Goal: Task Accomplishment & Management: Manage account settings

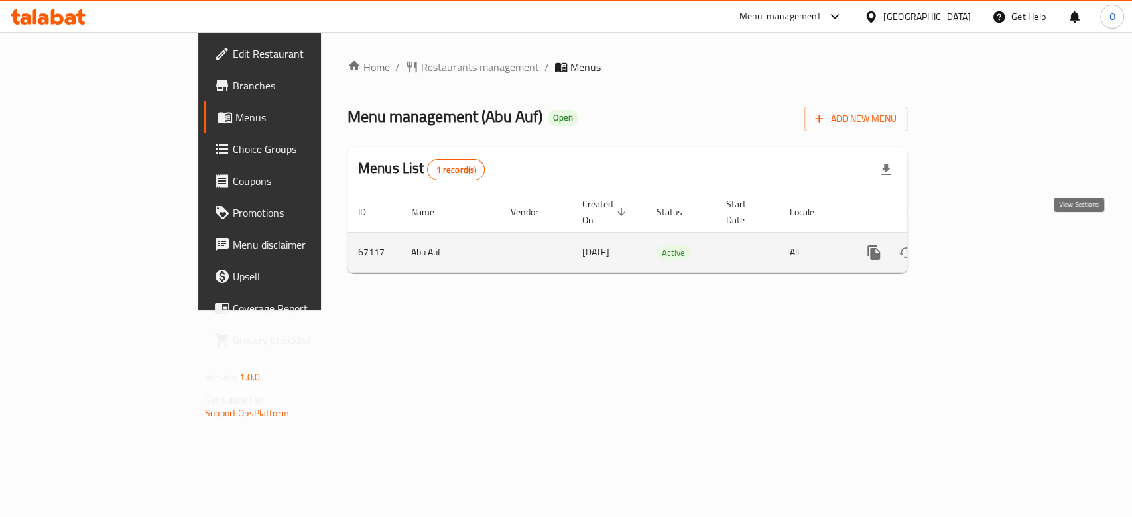
click at [978, 245] on icon "enhanced table" at bounding box center [970, 253] width 16 height 16
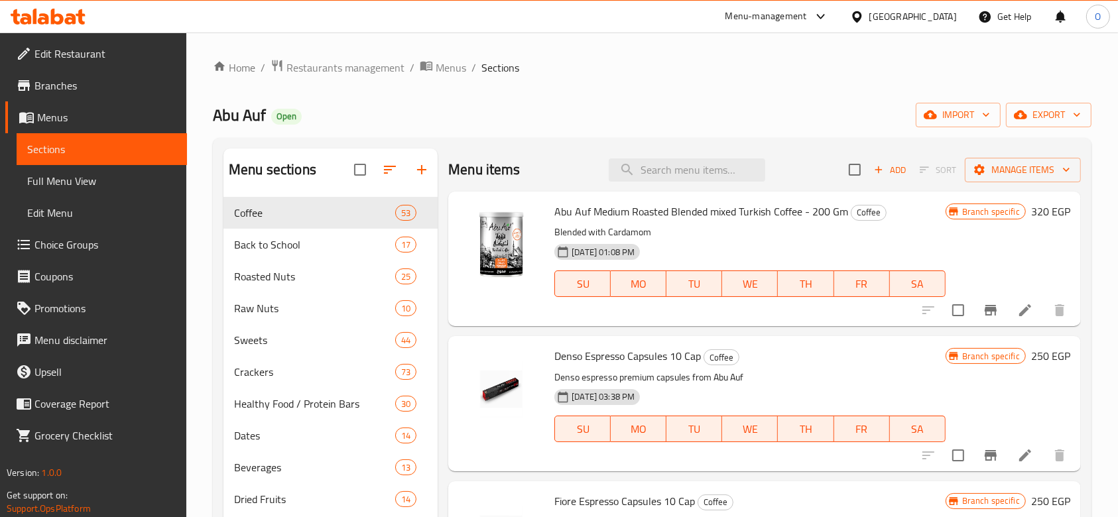
scroll to position [199, 0]
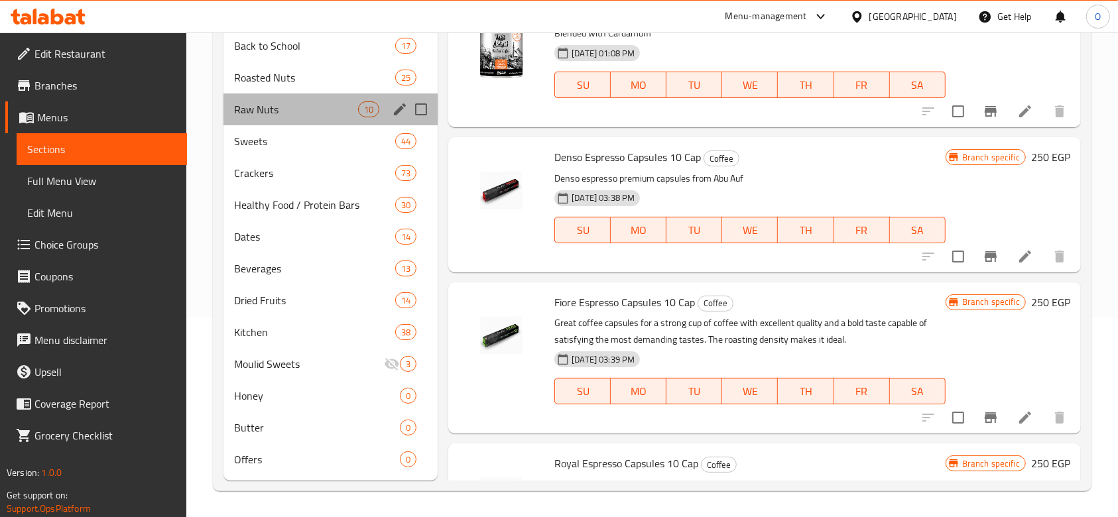
click at [308, 119] on div "Raw Nuts 10" at bounding box center [331, 110] width 214 height 32
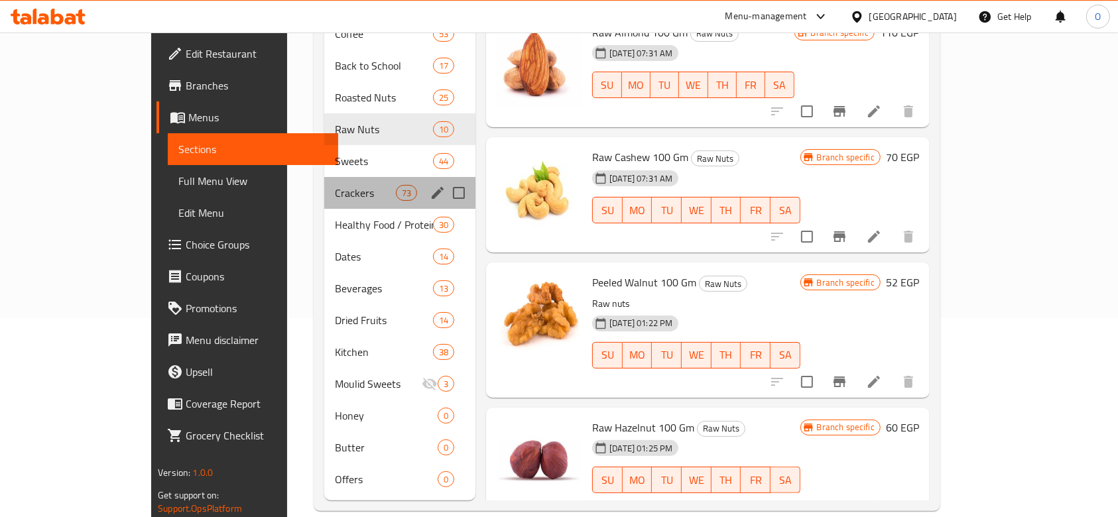
click at [324, 183] on div "Crackers 73" at bounding box center [399, 193] width 151 height 32
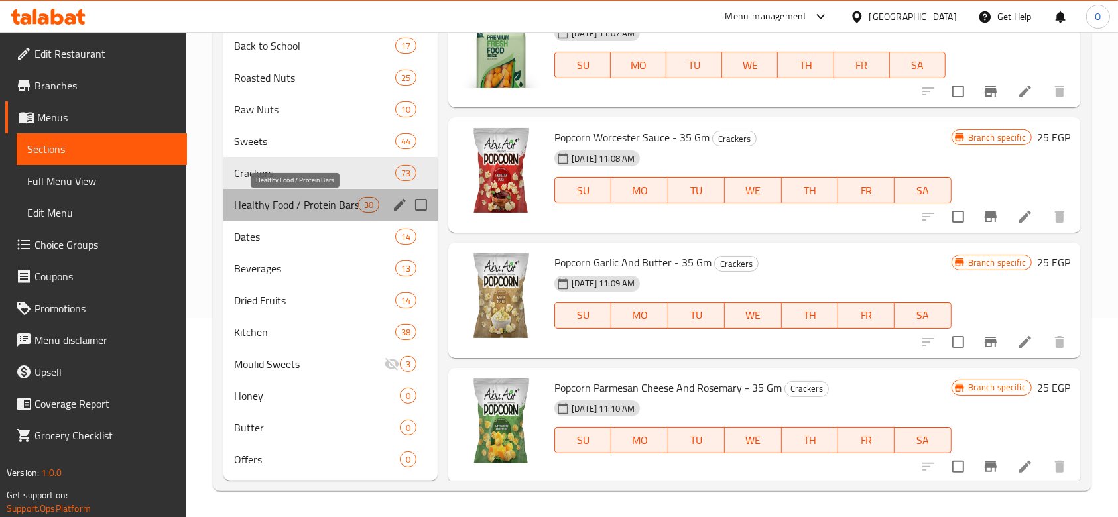
click at [287, 204] on span "Healthy Food / Protein Bars" at bounding box center [296, 205] width 124 height 16
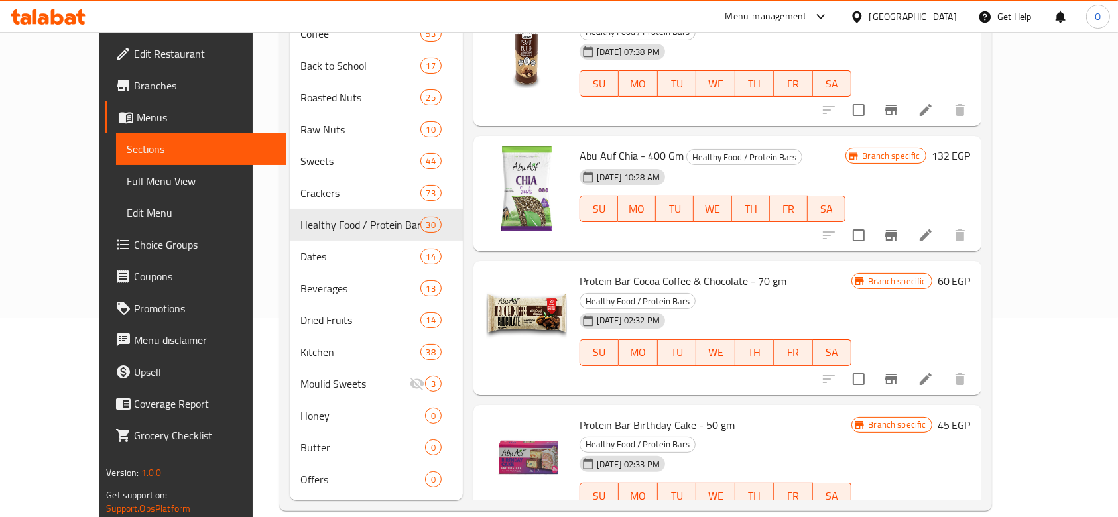
click at [105, 96] on link "Branches" at bounding box center [196, 86] width 182 height 32
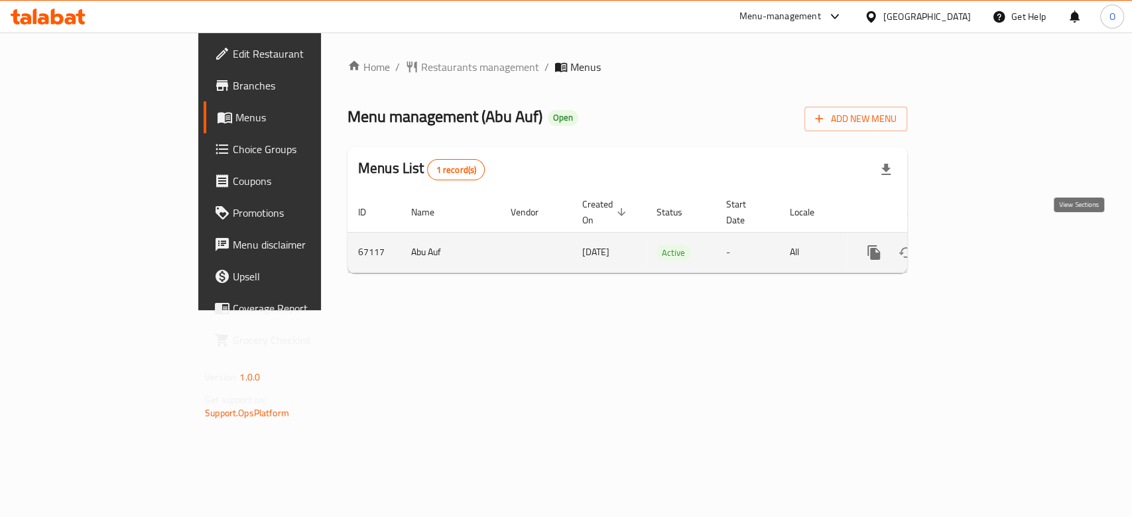
click at [986, 237] on link "enhanced table" at bounding box center [970, 253] width 32 height 32
